Goal: Learn about a topic

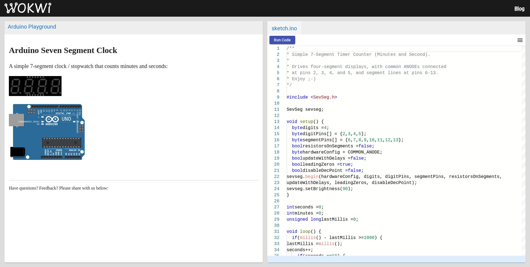
click at [27, 6] on img at bounding box center [27, 7] width 47 height 11
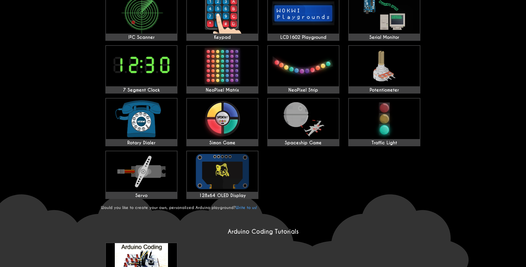
scroll to position [222, 0]
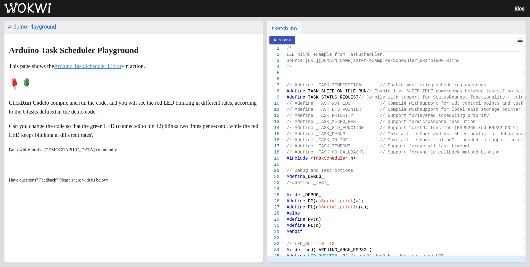
click at [85, 86] on p at bounding box center [133, 84] width 249 height 17
